Goal: Find specific page/section: Find specific page/section

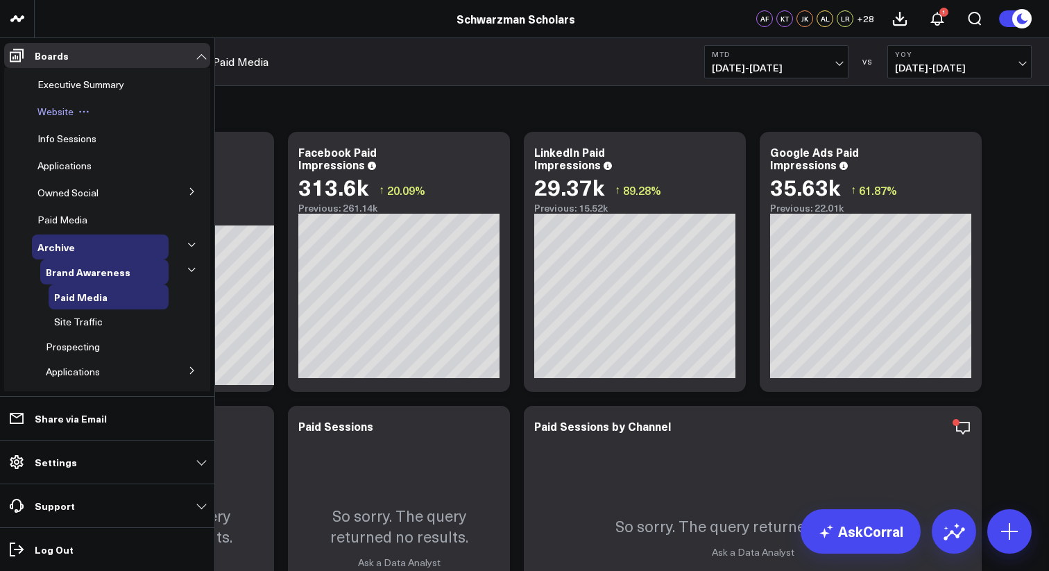
click at [63, 113] on span "Website" at bounding box center [55, 111] width 36 height 13
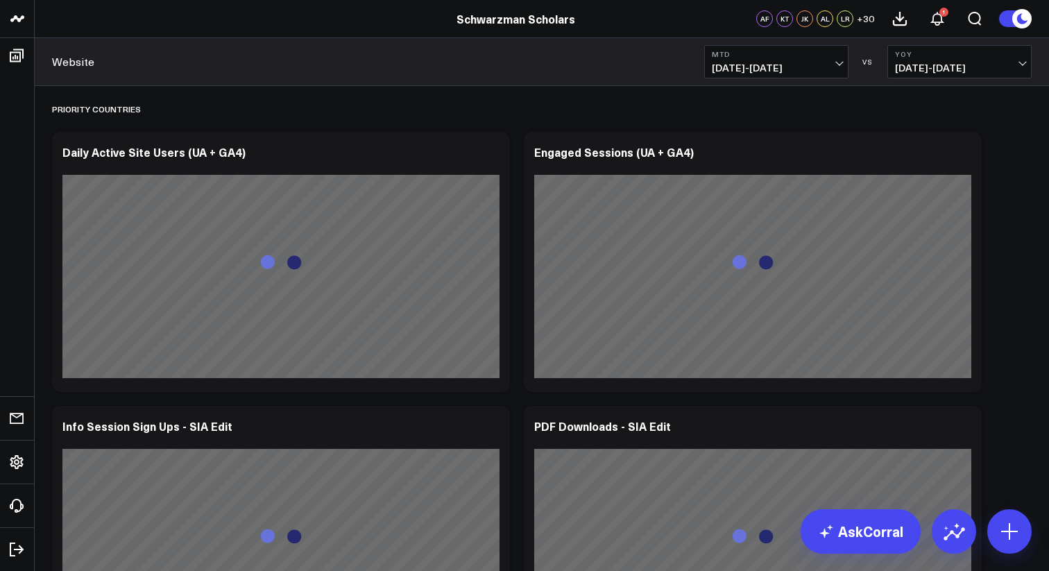
click at [824, 61] on button "MTD [DATE] - [DATE]" at bounding box center [776, 61] width 144 height 33
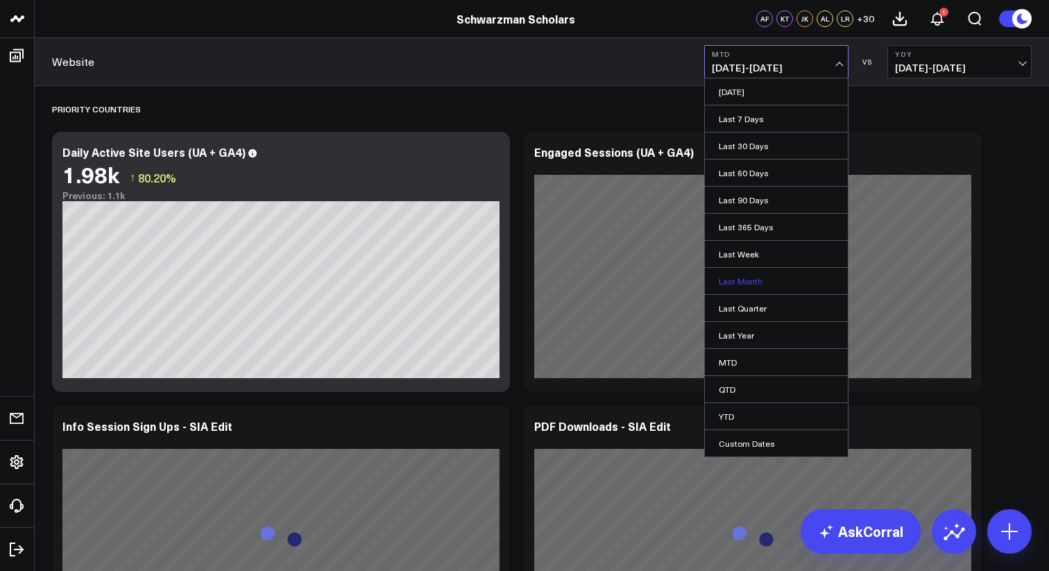
click at [732, 282] on link "Last Month" at bounding box center [776, 281] width 143 height 26
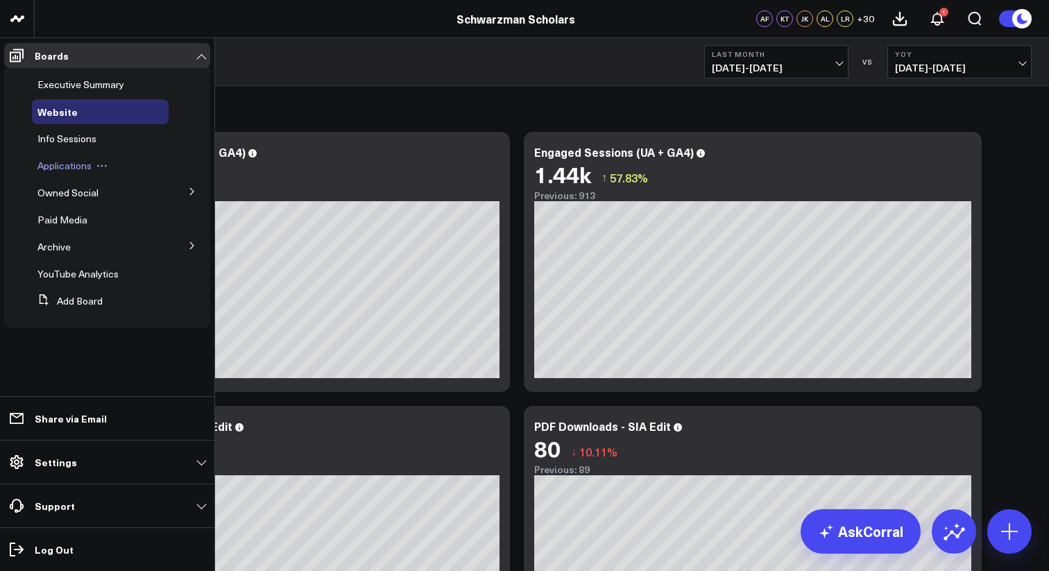
click at [67, 169] on span "Applications" at bounding box center [64, 165] width 54 height 13
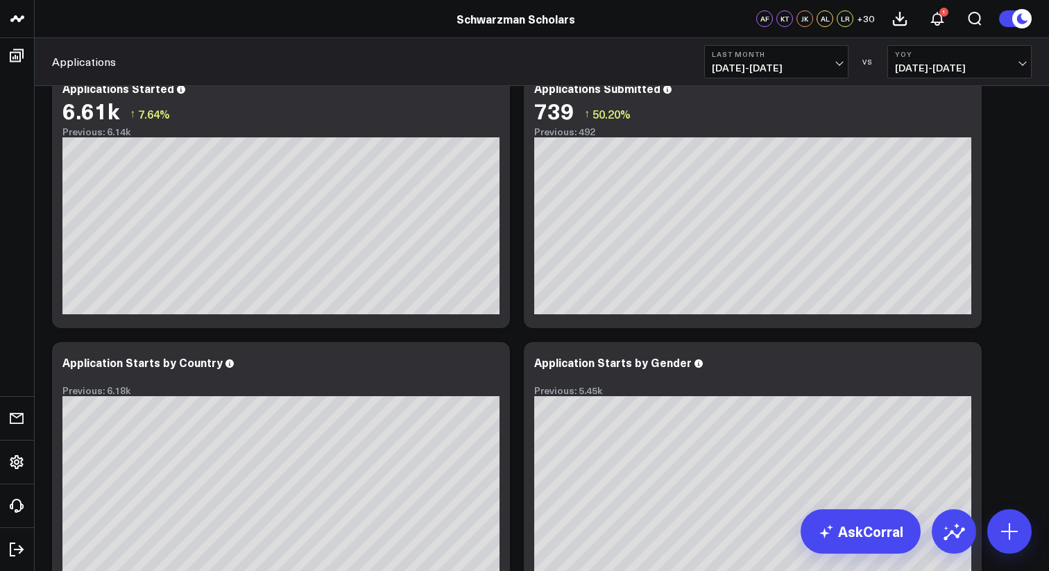
scroll to position [881, 0]
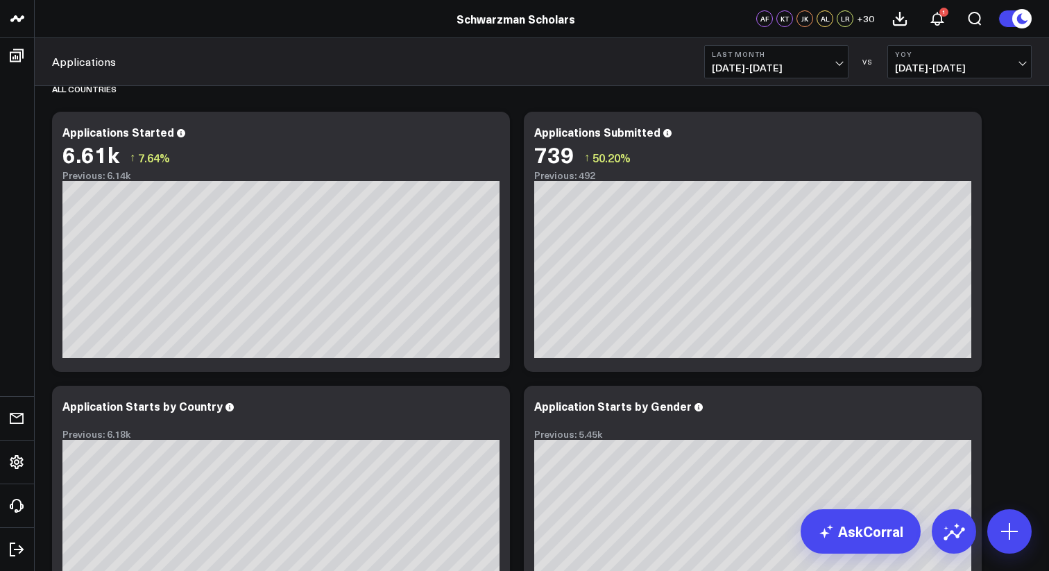
click at [776, 69] on span "[DATE] - [DATE]" at bounding box center [776, 67] width 129 height 11
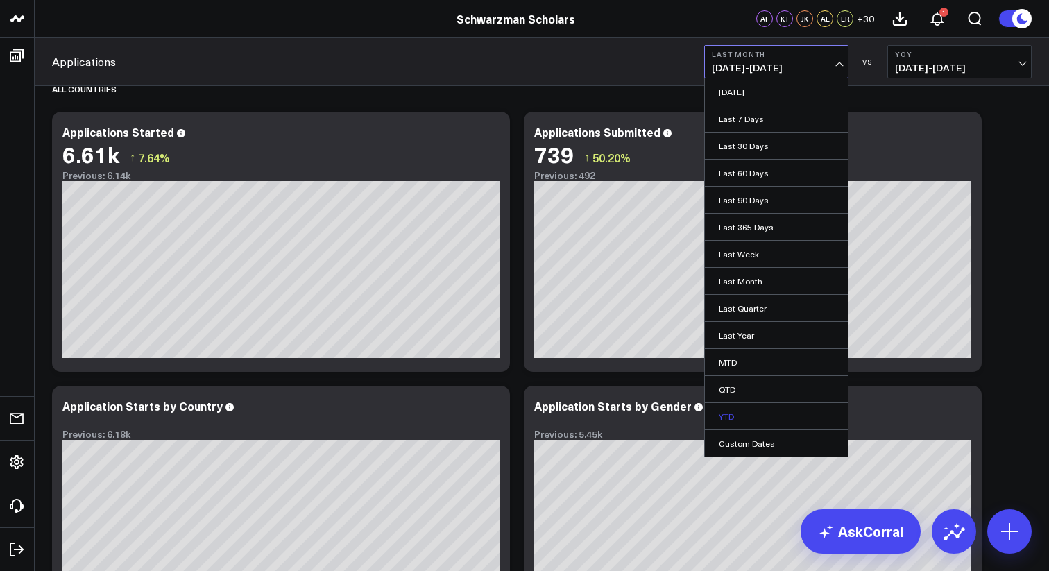
click at [763, 420] on link "YTD" at bounding box center [776, 416] width 143 height 26
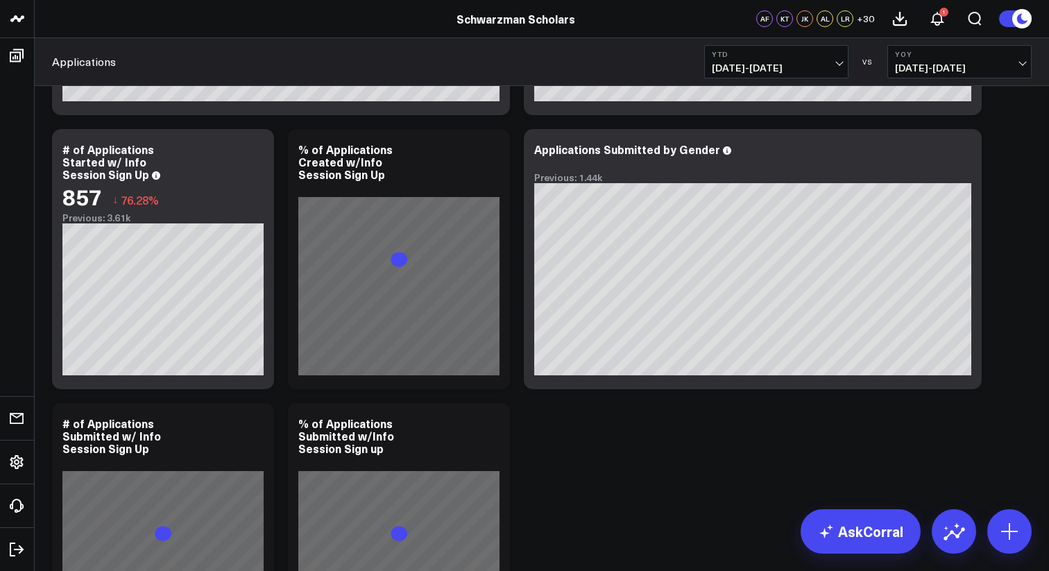
scroll to position [1408, 0]
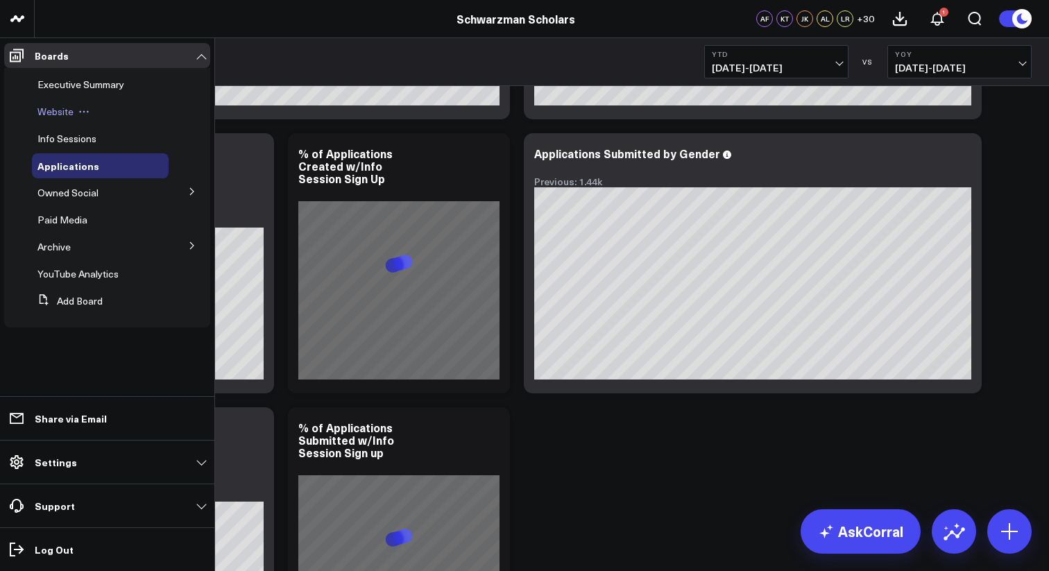
click at [56, 110] on span "Website" at bounding box center [55, 111] width 36 height 13
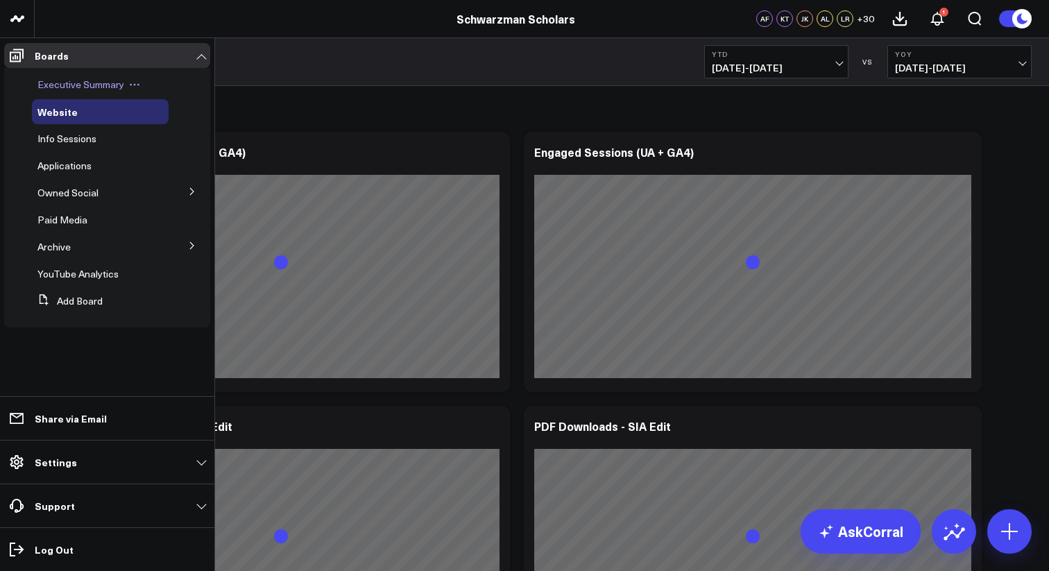
click at [76, 90] on span "Executive Summary" at bounding box center [80, 84] width 87 height 13
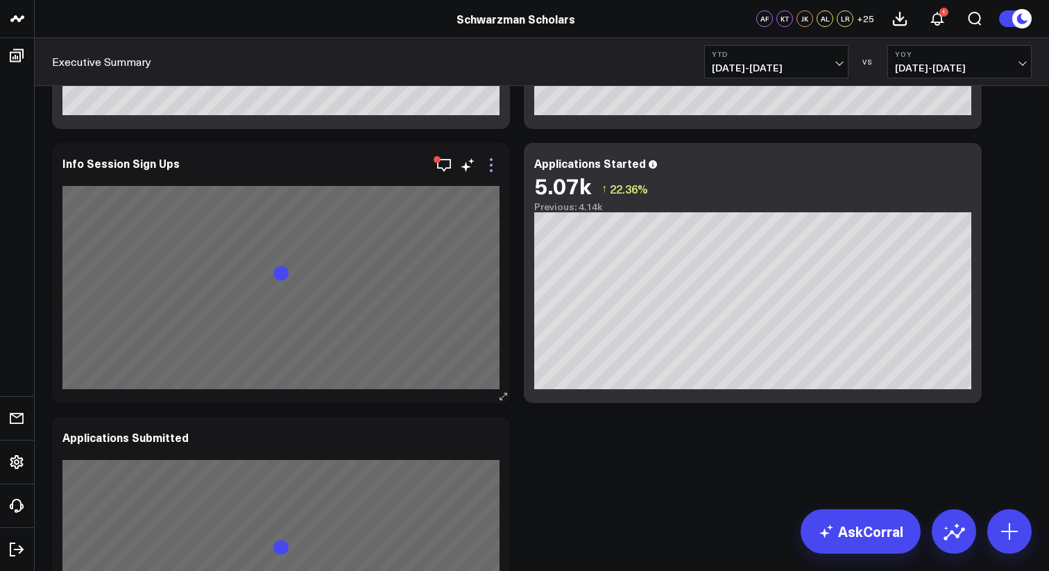
scroll to position [266, 0]
